Goal: Task Accomplishment & Management: Use online tool/utility

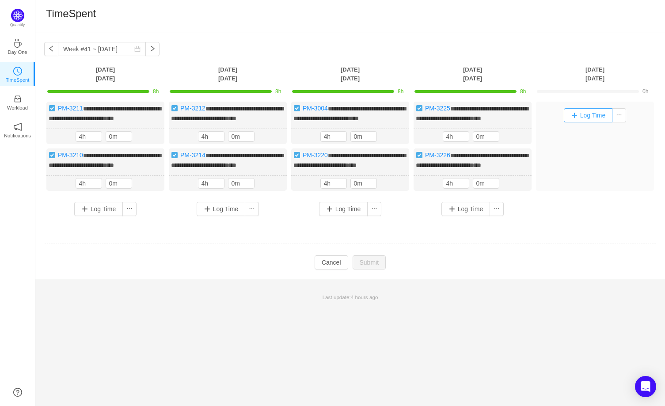
click at [595, 122] on button "Log Time" at bounding box center [588, 115] width 49 height 14
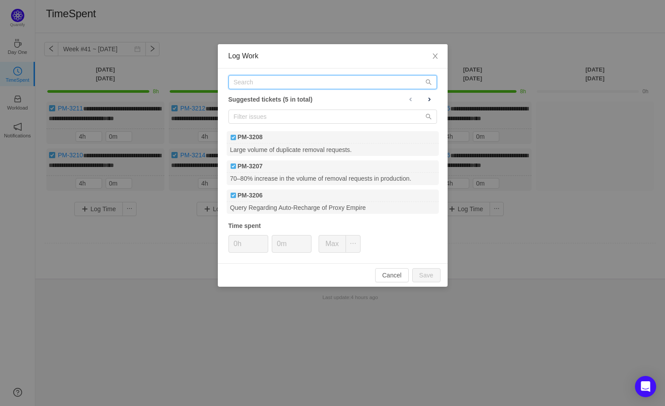
click at [276, 83] on input "text" at bounding box center [333, 82] width 209 height 14
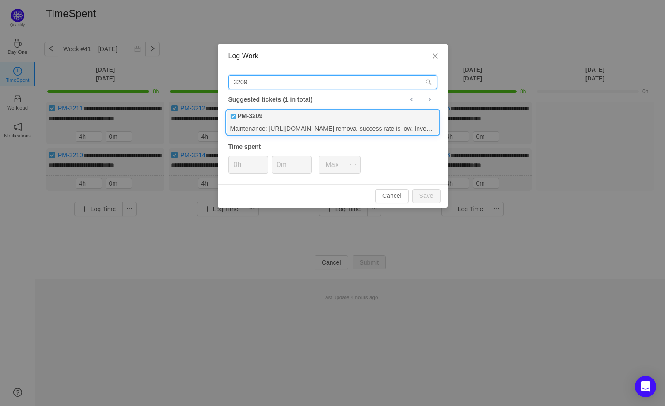
type input "3209"
click at [284, 110] on div "PM-3209" at bounding box center [333, 116] width 212 height 12
click at [412, 195] on div "Cancel Save" at bounding box center [333, 195] width 230 height 23
click at [417, 198] on button "Save" at bounding box center [427, 196] width 28 height 14
type input "0h"
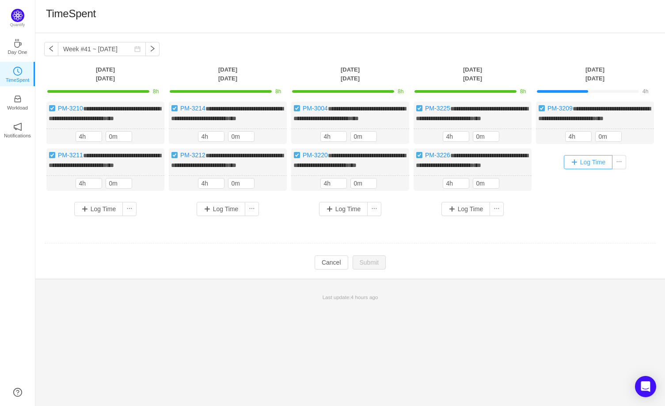
click at [588, 169] on button "Log Time" at bounding box center [588, 162] width 49 height 14
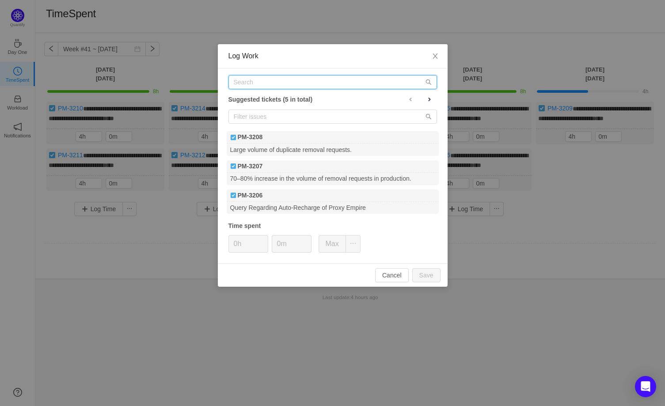
click at [238, 84] on input "text" at bounding box center [333, 82] width 209 height 14
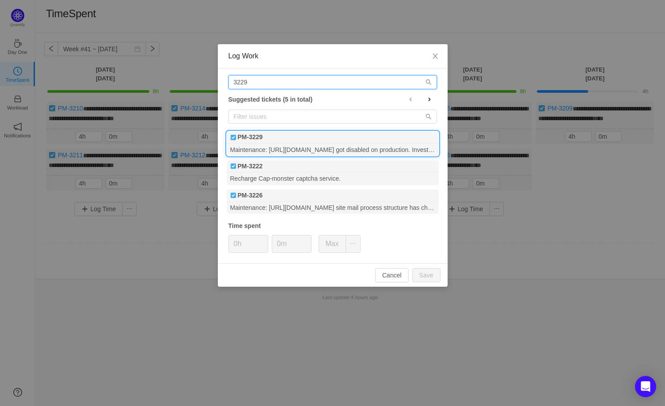
type input "3229"
click at [295, 135] on div "PM-3229" at bounding box center [333, 137] width 212 height 12
click at [420, 279] on button "Save" at bounding box center [427, 275] width 28 height 14
type input "0h"
